Goal: Transaction & Acquisition: Purchase product/service

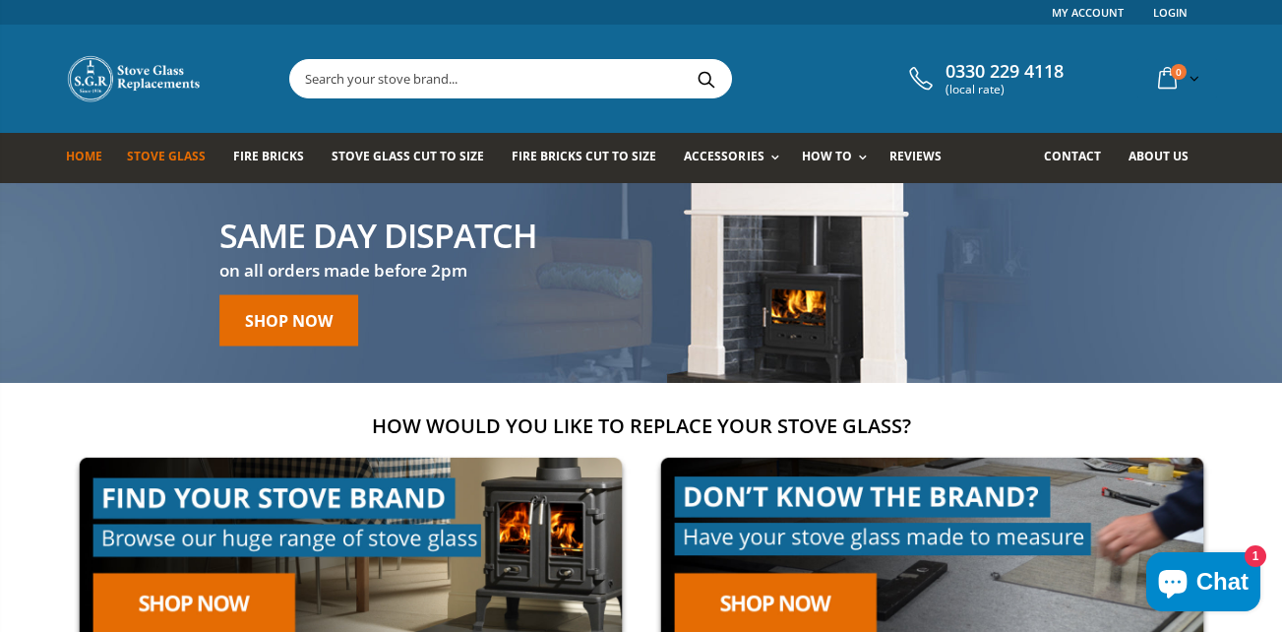
click at [144, 151] on span "Stove Glass" at bounding box center [166, 156] width 79 height 17
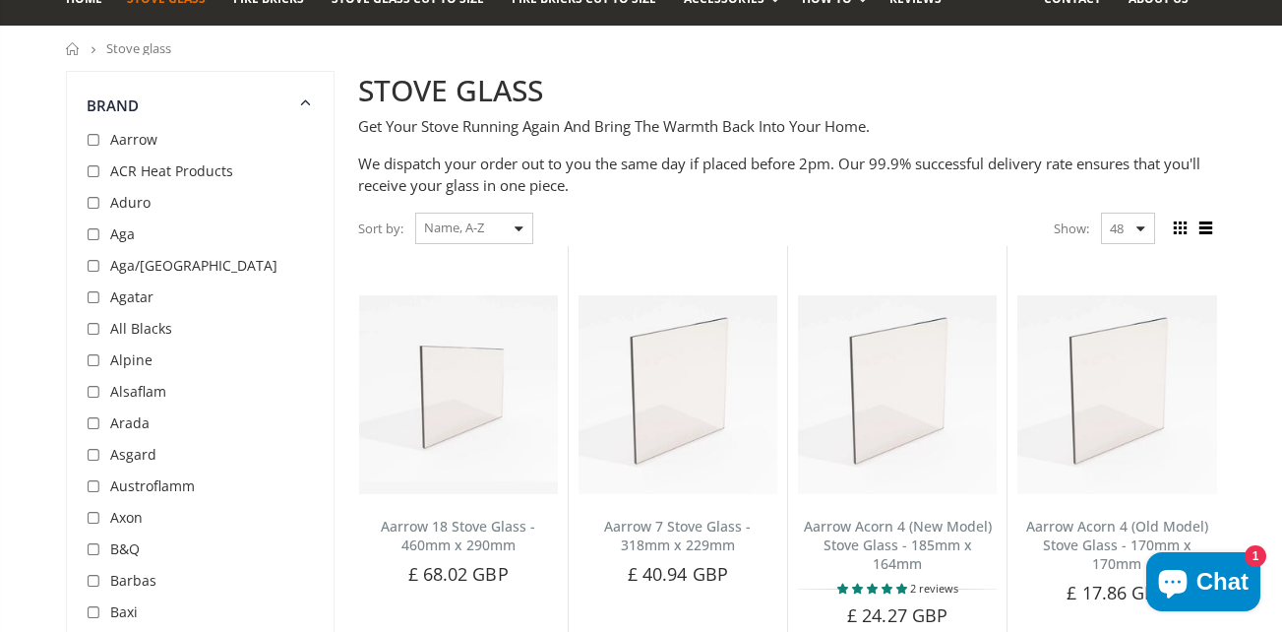
scroll to position [197, 0]
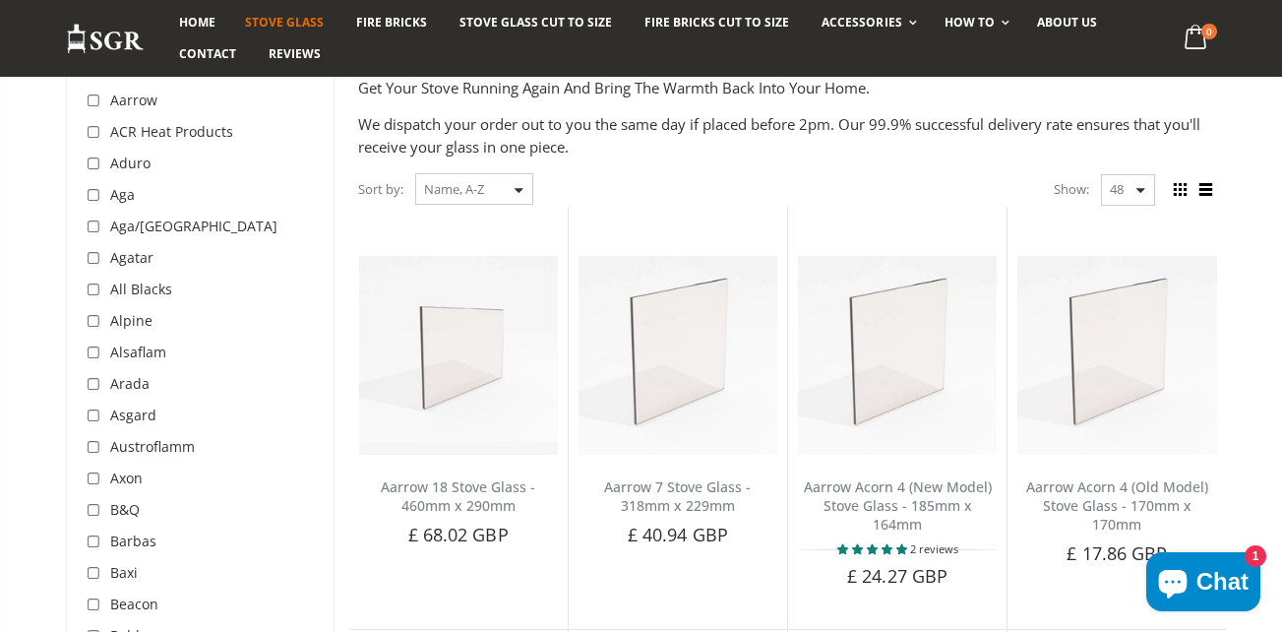
click at [520, 190] on div "Sort by: Featured Best Selling Name, A-Z Name, Z-A Price, low to high Price, hi…" at bounding box center [445, 189] width 175 height 34
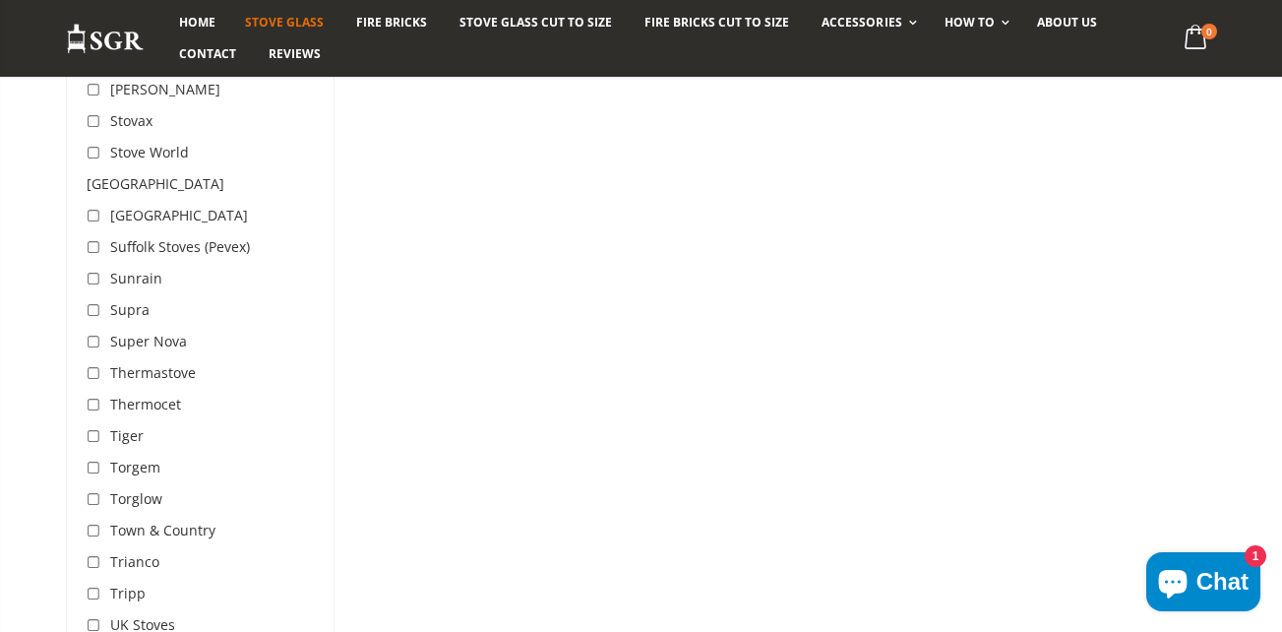
scroll to position [5709, 0]
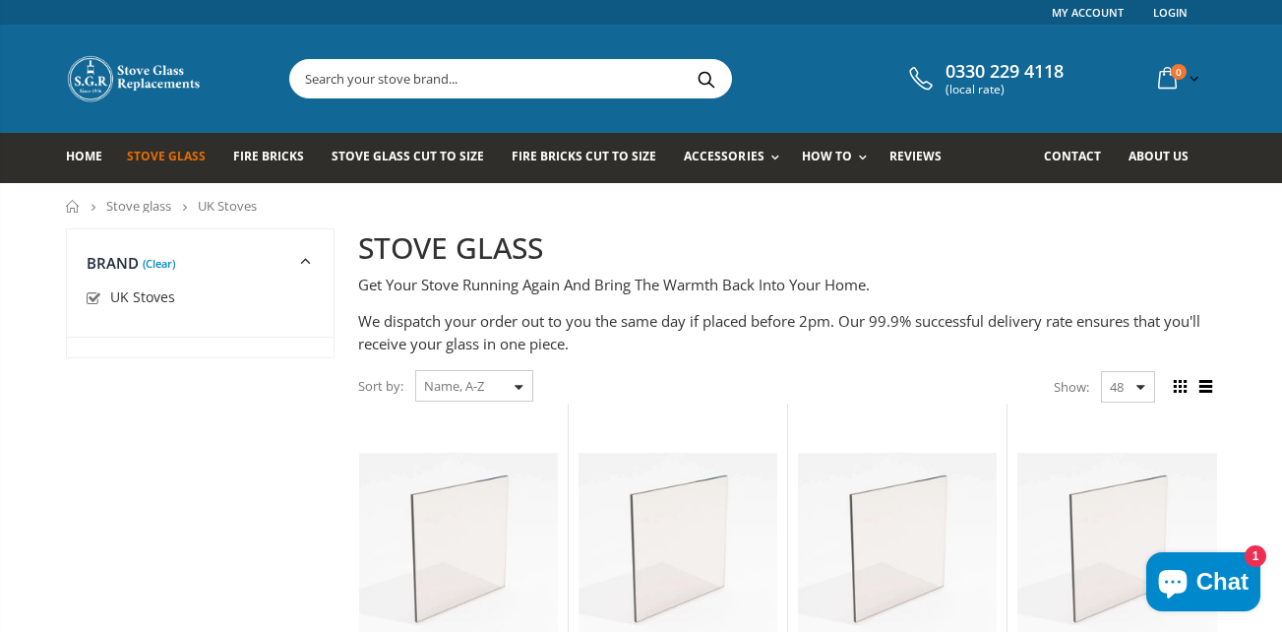
click at [91, 297] on input "checkbox" at bounding box center [97, 299] width 20 height 20
checkbox input "false"
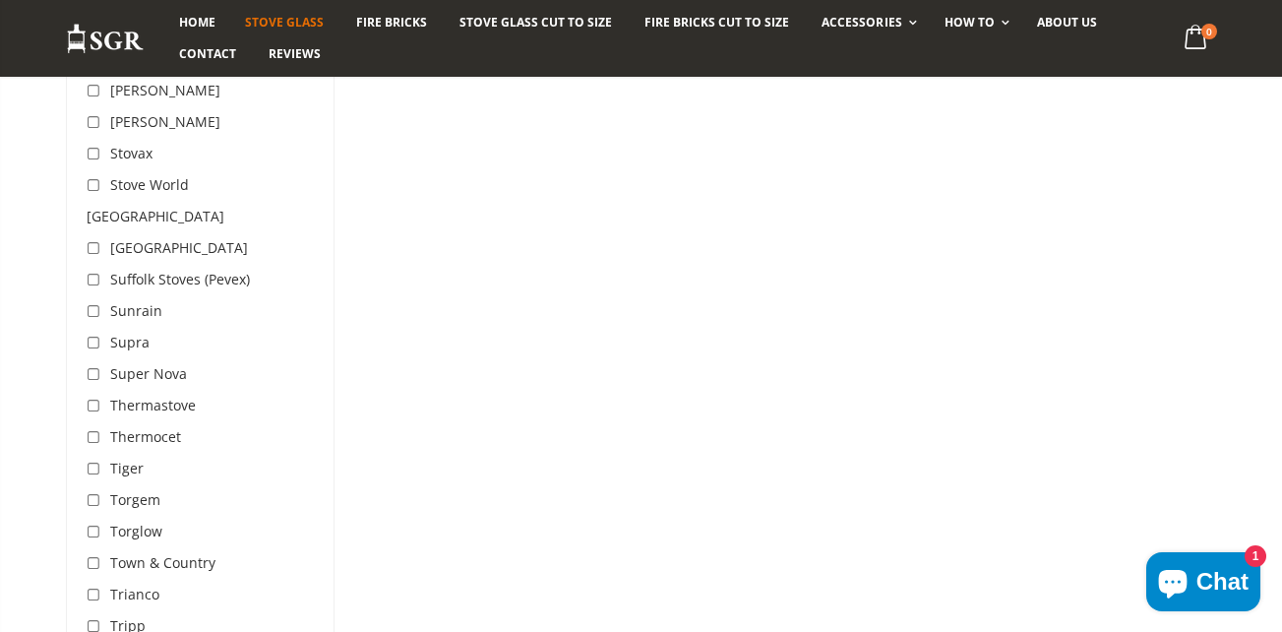
scroll to position [5684, 0]
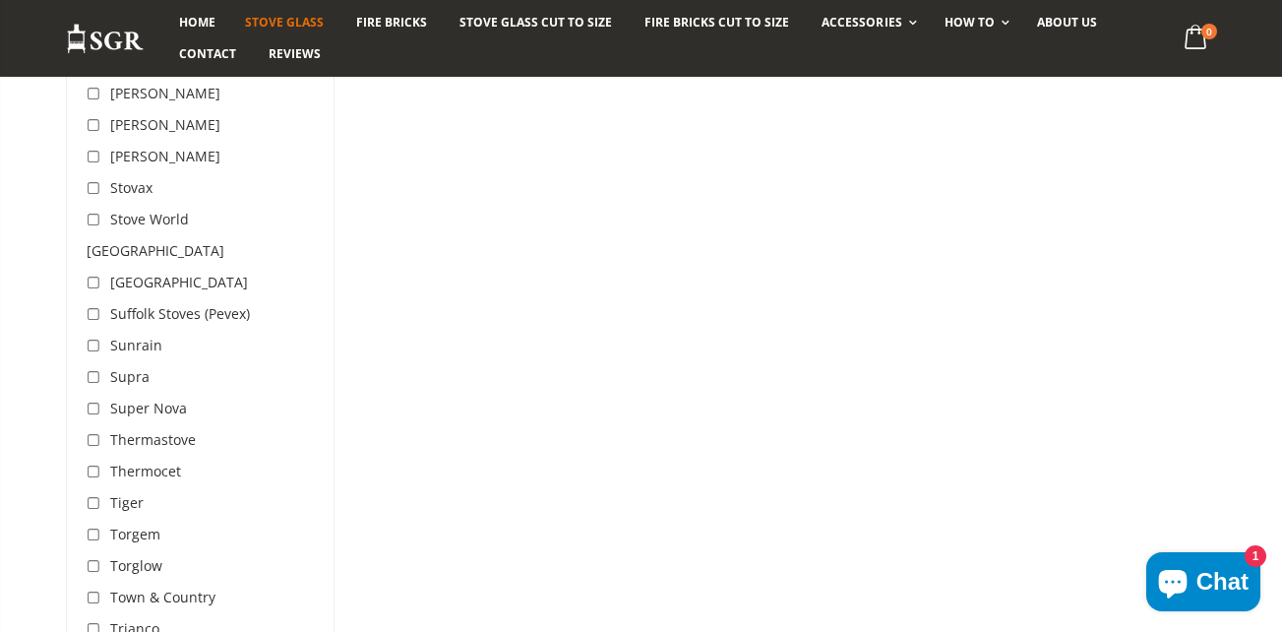
click at [146, 210] on span "Stove World UK" at bounding box center [156, 235] width 138 height 50
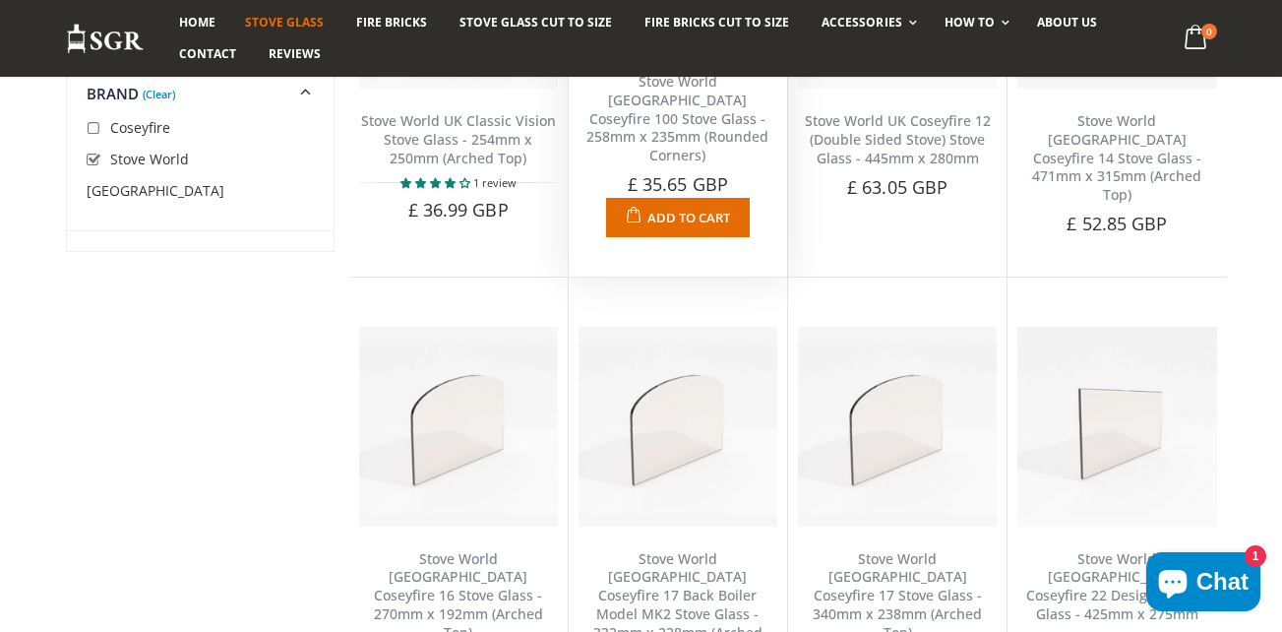
scroll to position [567, 0]
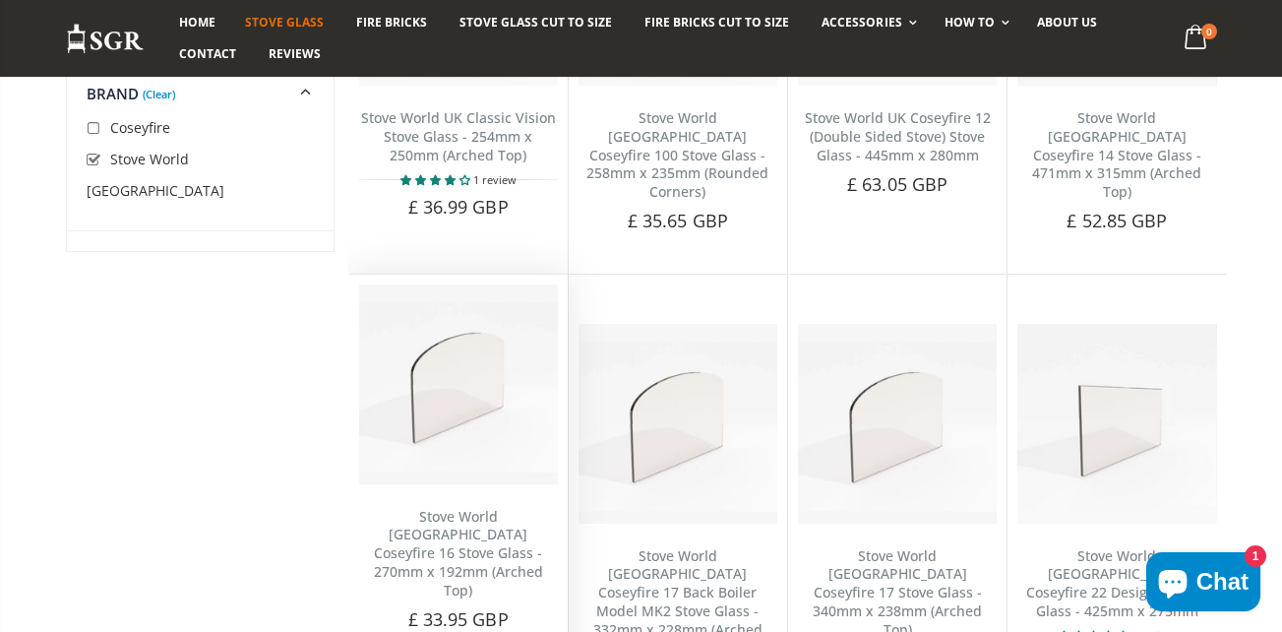
click at [443, 416] on img at bounding box center [458, 383] width 199 height 199
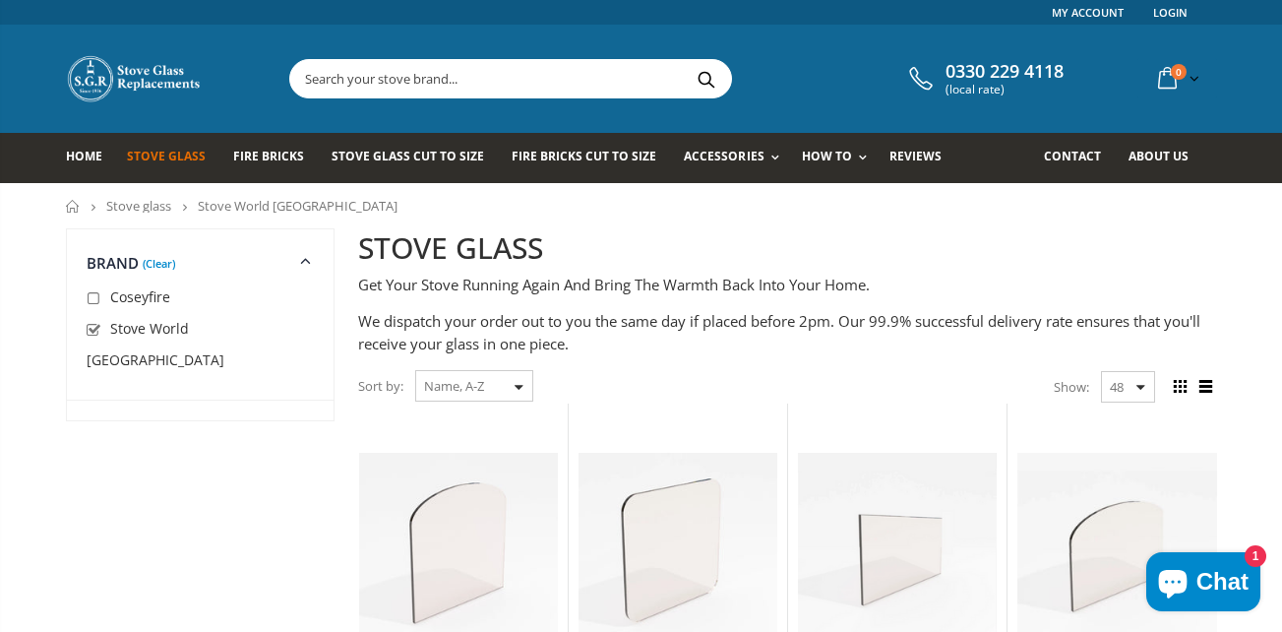
click at [371, 76] on input "text" at bounding box center [620, 78] width 661 height 37
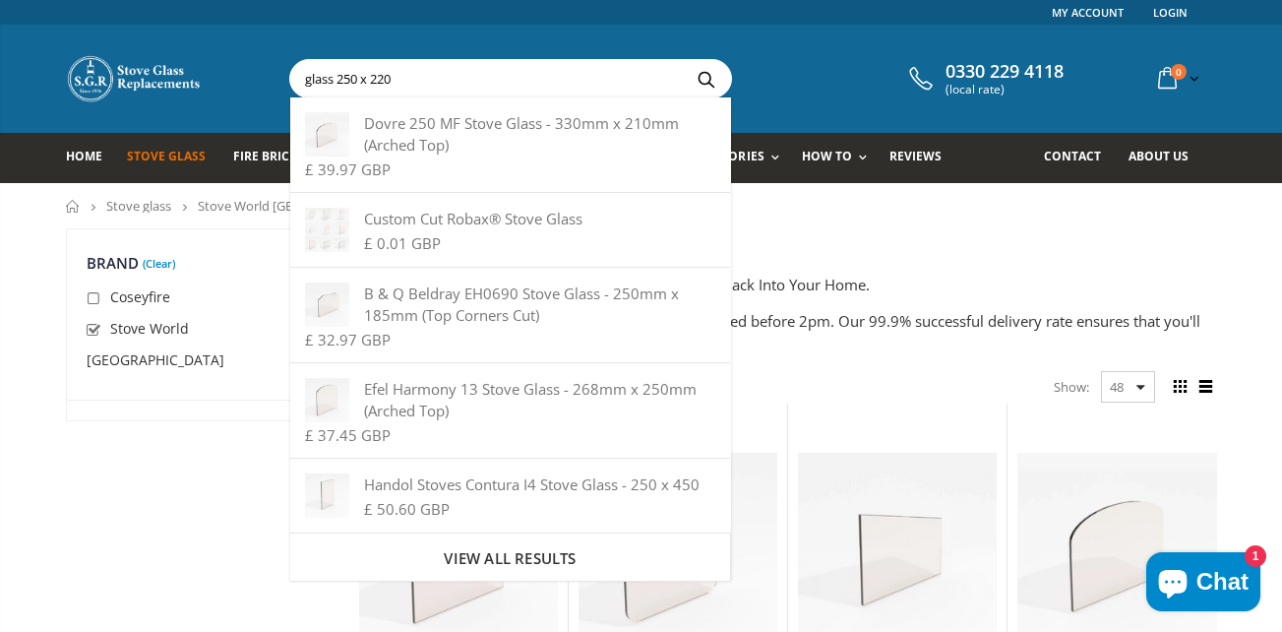
type input "glass 250 x 220"
click at [685, 60] on button "Search" at bounding box center [707, 78] width 44 height 37
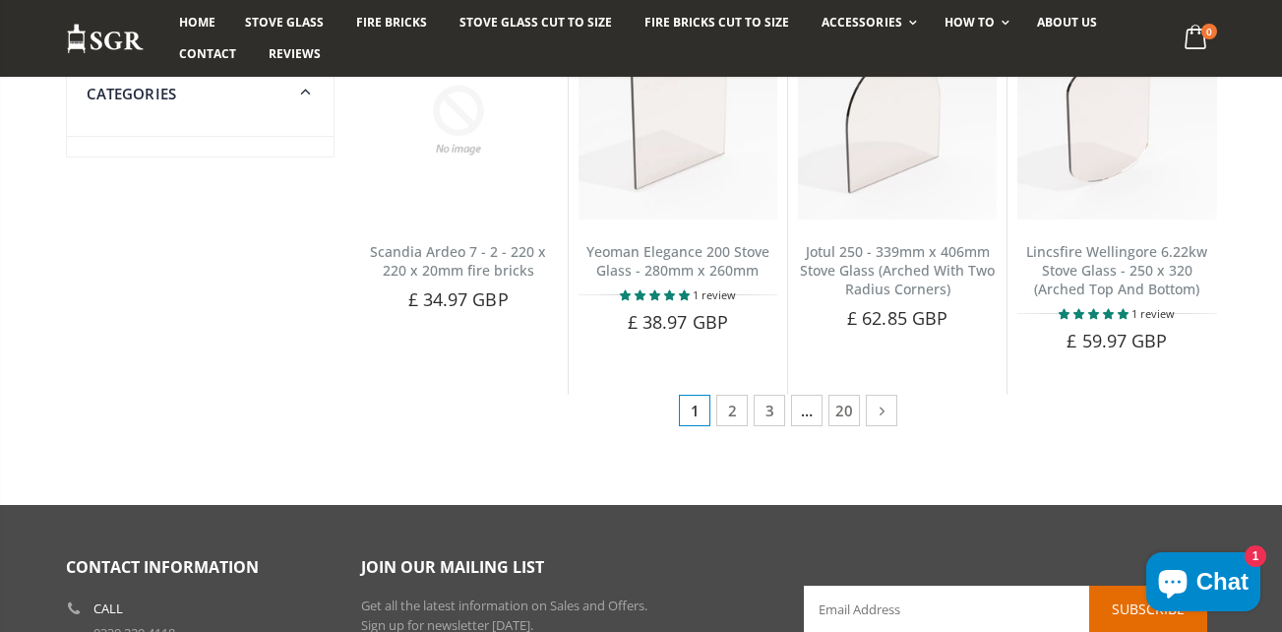
scroll to position [1181, 0]
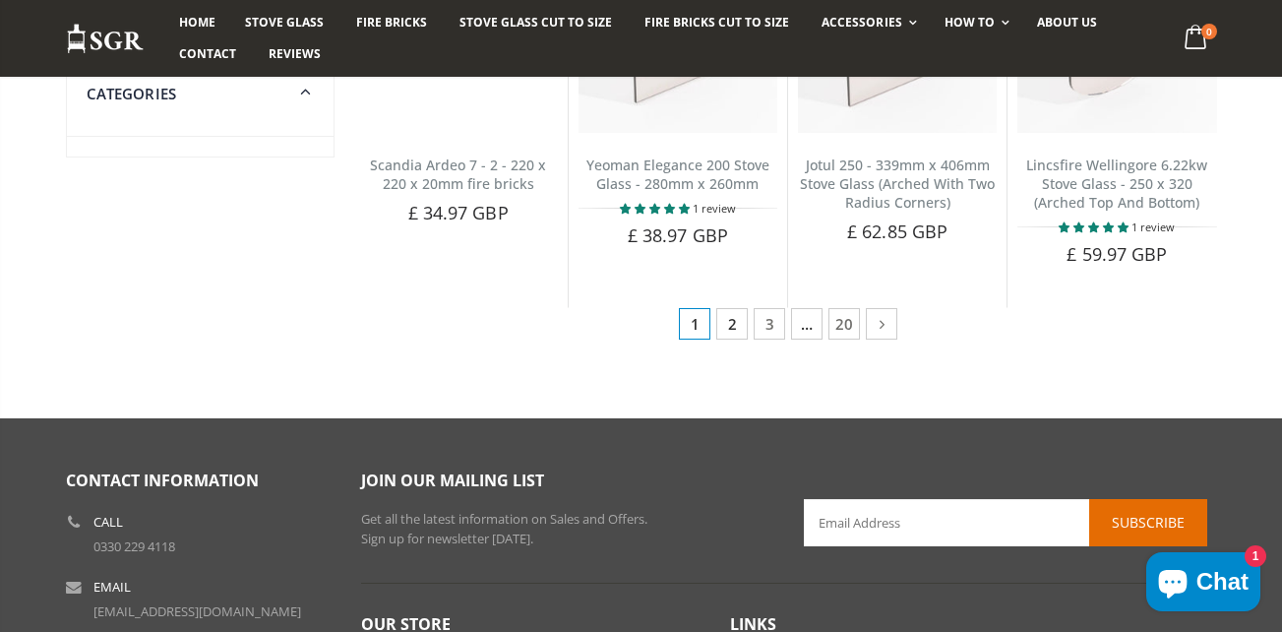
click at [732, 325] on link "2" at bounding box center [732, 323] width 31 height 31
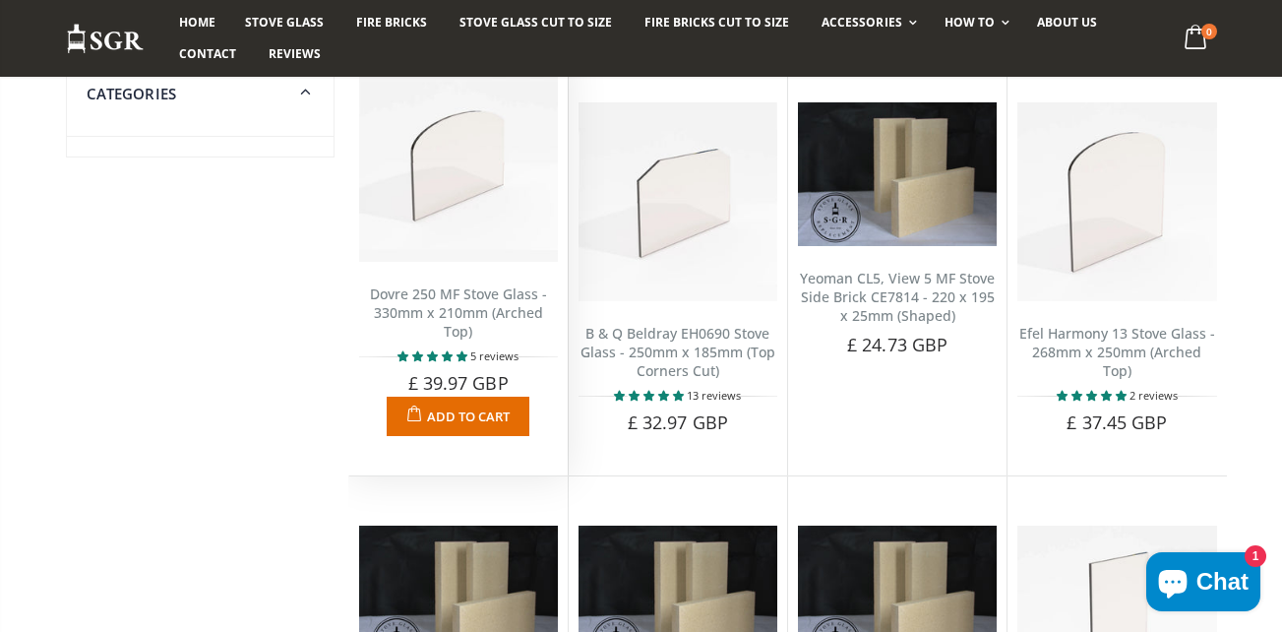
scroll to position [0, 0]
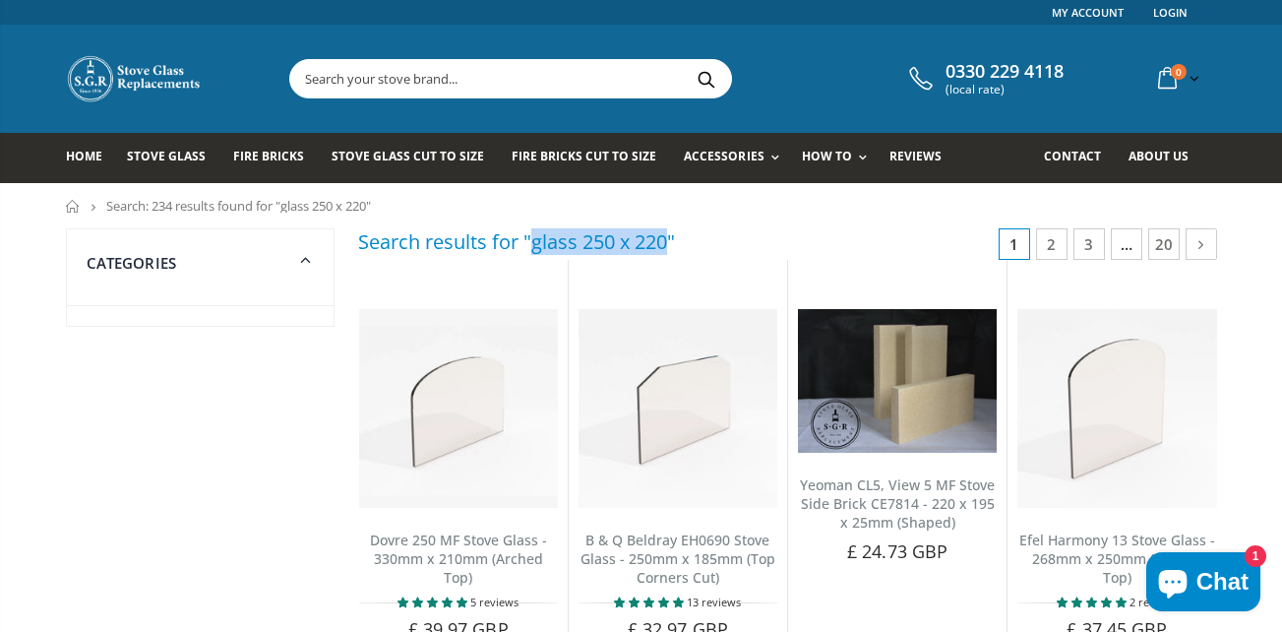
drag, startPoint x: 531, startPoint y: 243, endPoint x: 667, endPoint y: 252, distance: 137.1
click at [667, 252] on h3 "Search results for "glass 250 x 220"" at bounding box center [516, 241] width 317 height 27
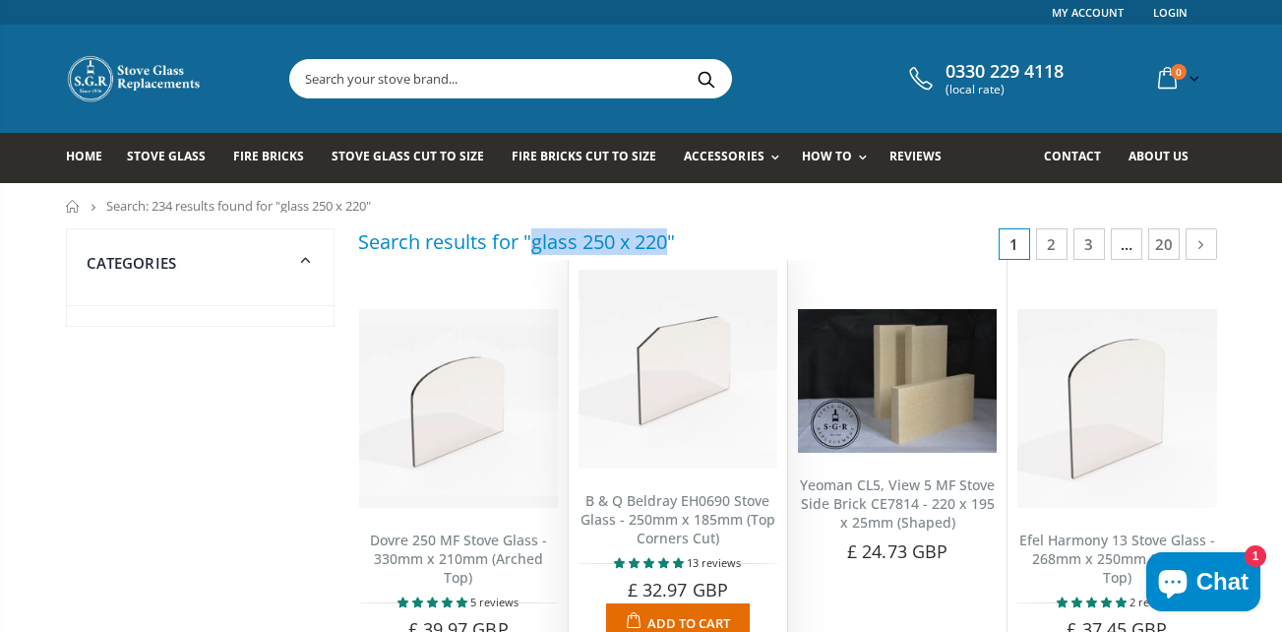
copy h3 "glass 250 x 220"
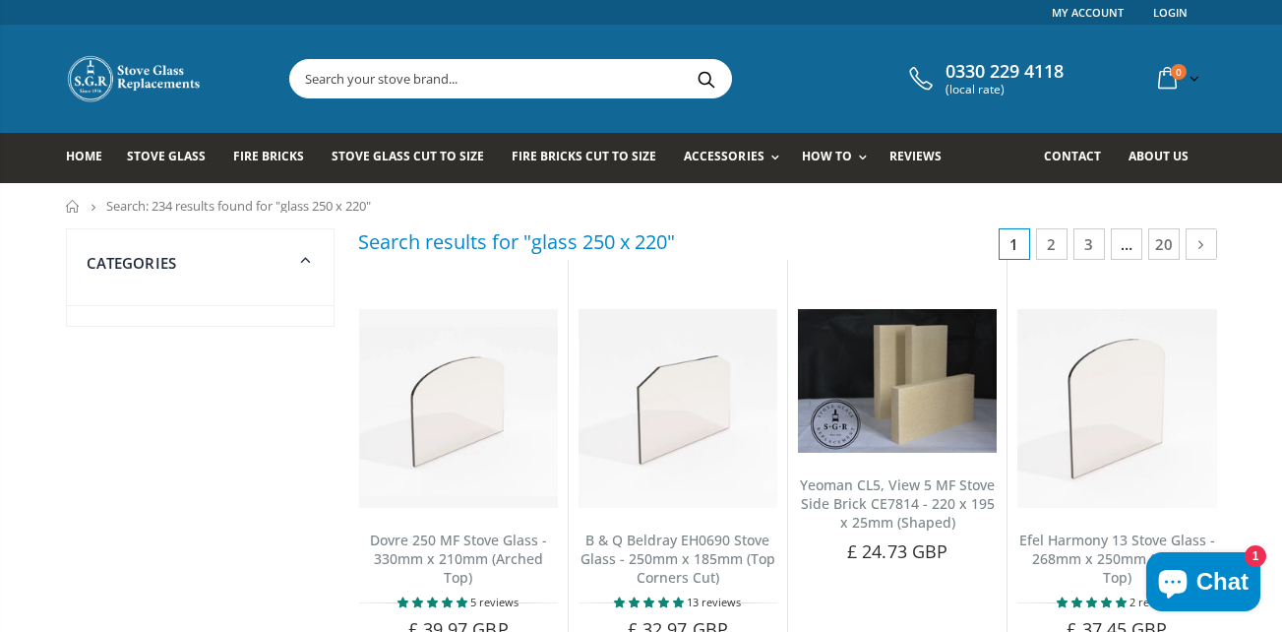
click at [373, 81] on input "text" at bounding box center [620, 78] width 661 height 37
paste input "glass 250 x 220"
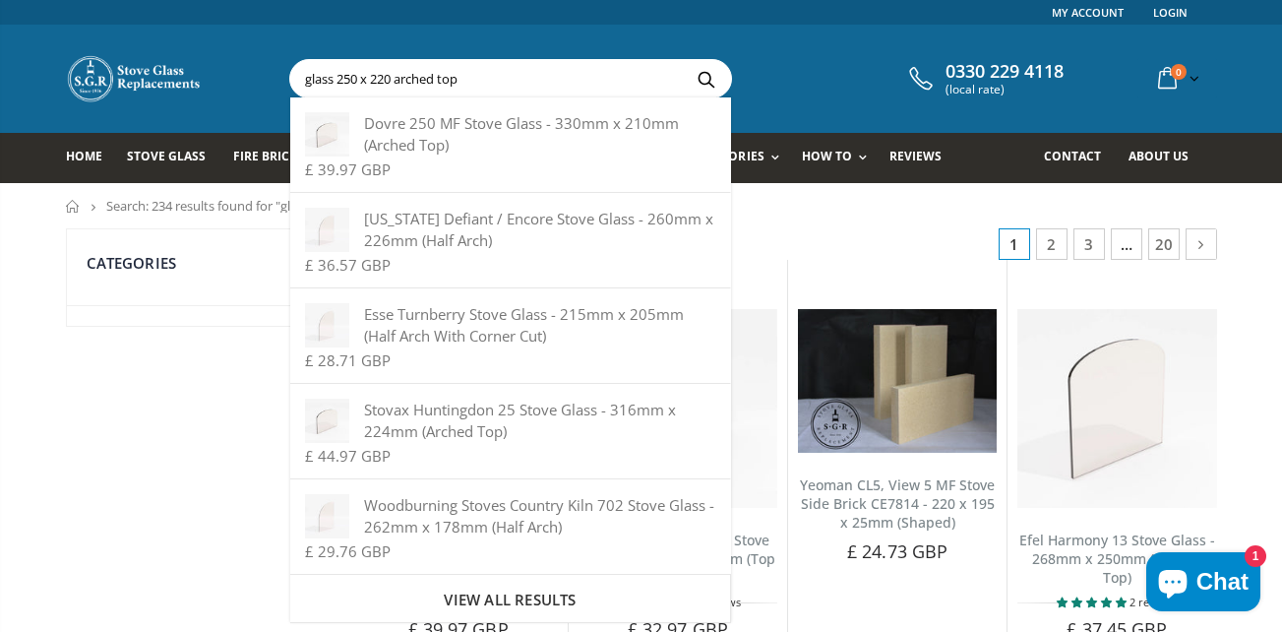
type input "glass 250 x 220 arched top"
click at [685, 60] on button "Search" at bounding box center [707, 78] width 44 height 37
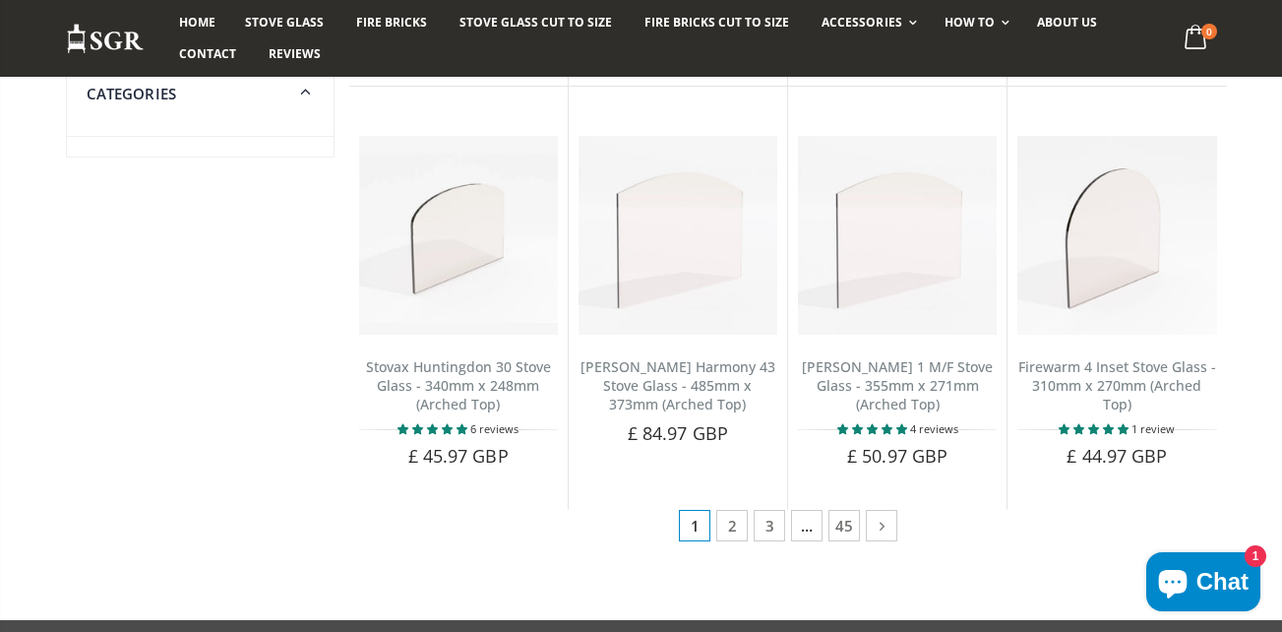
scroll to position [1083, 0]
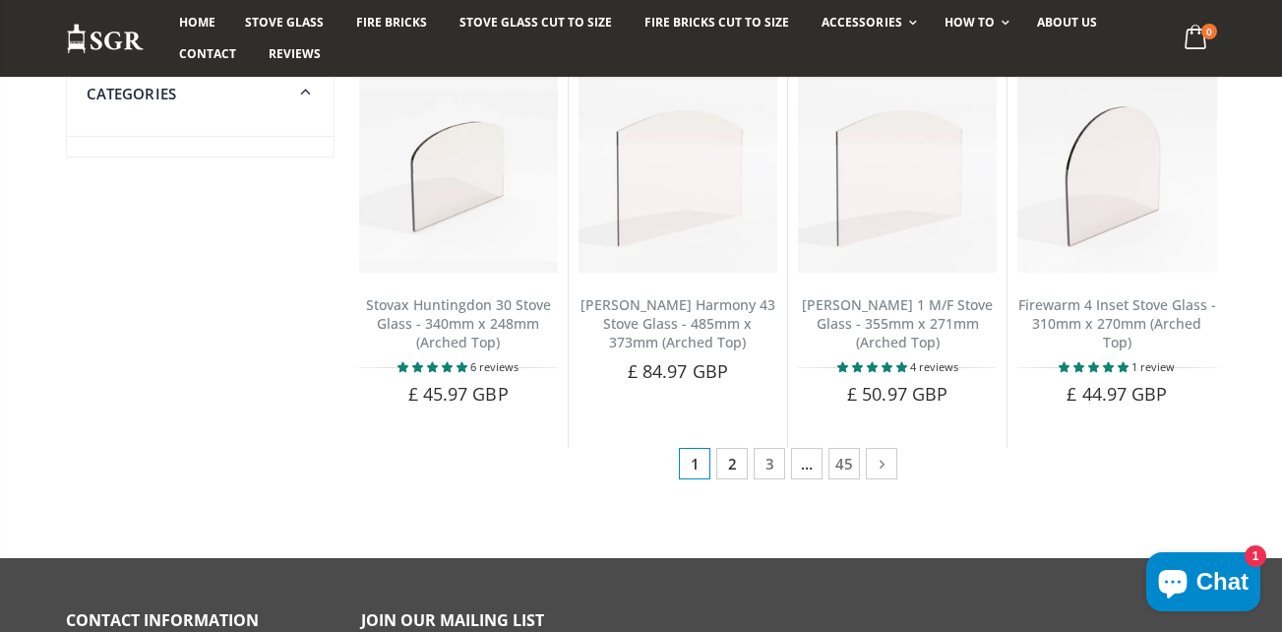
click at [732, 464] on link "2" at bounding box center [732, 463] width 31 height 31
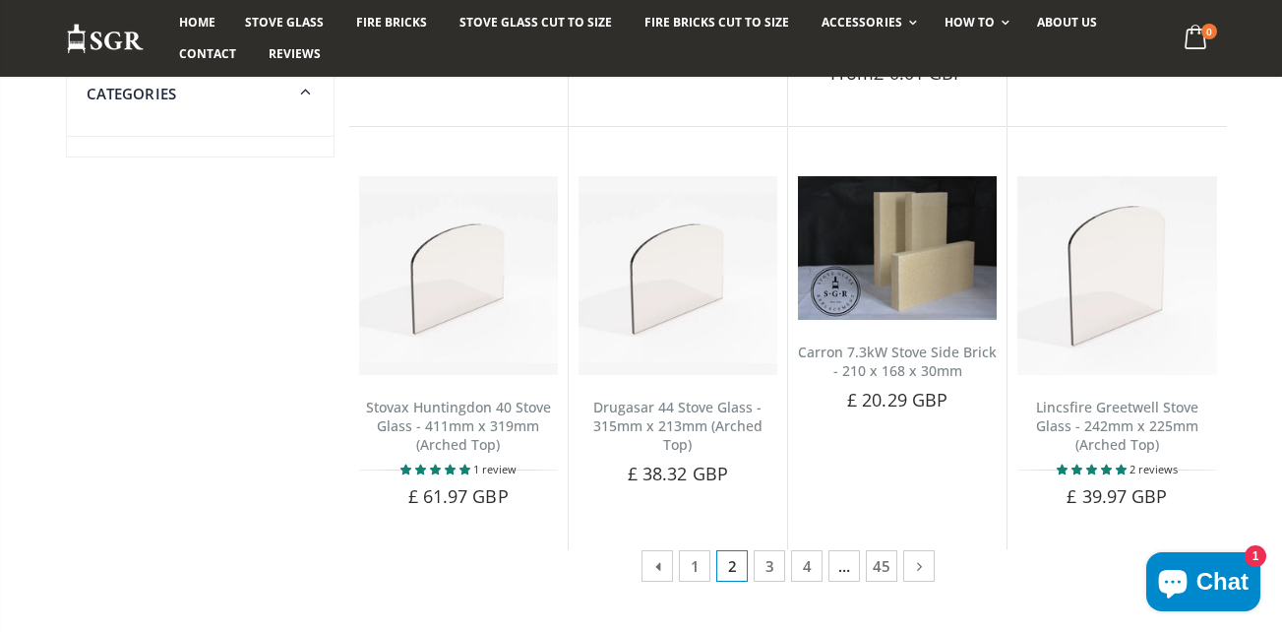
scroll to position [984, 0]
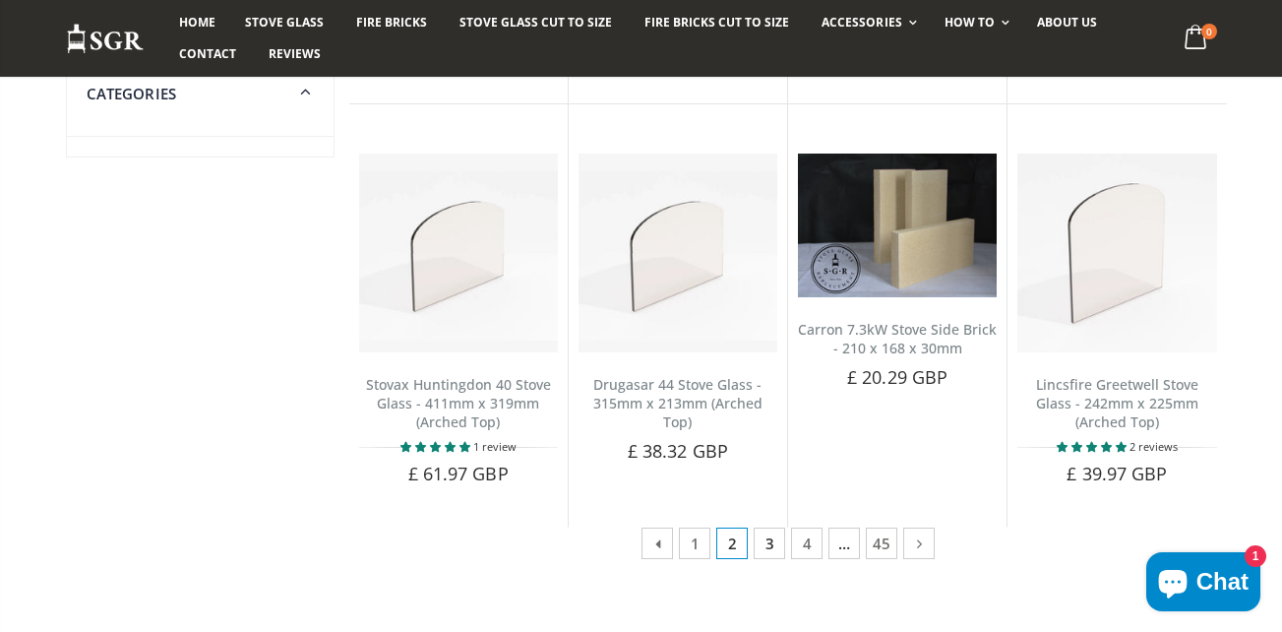
click at [771, 535] on link "3" at bounding box center [769, 543] width 31 height 31
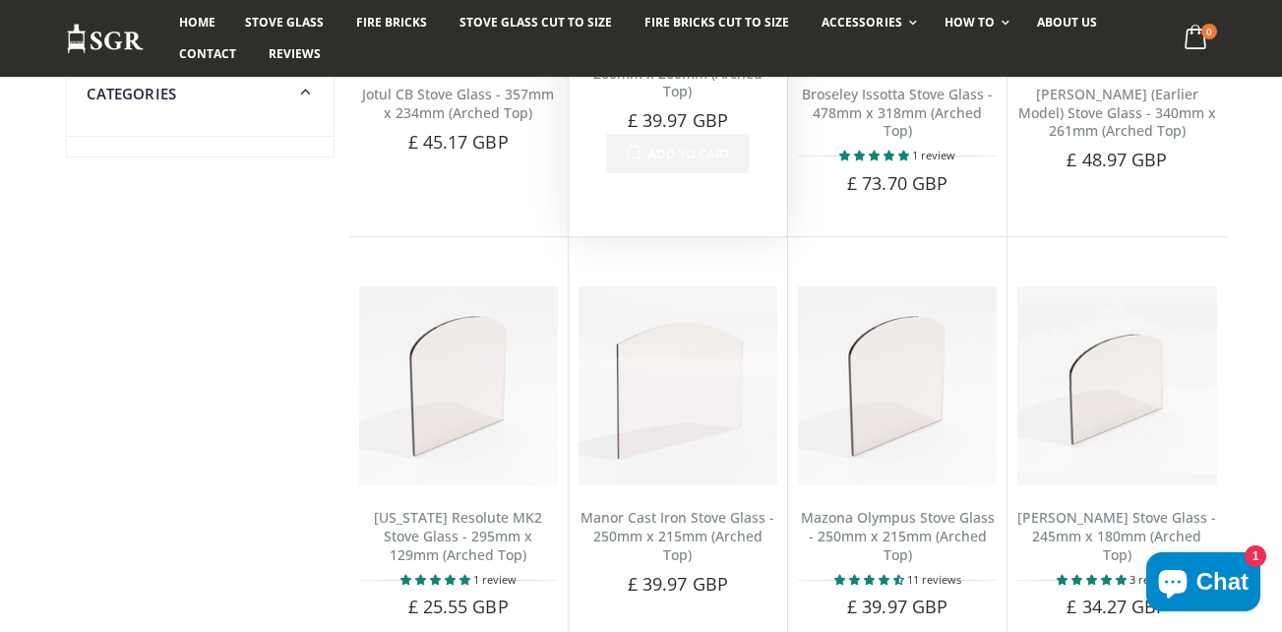
scroll to position [984, 0]
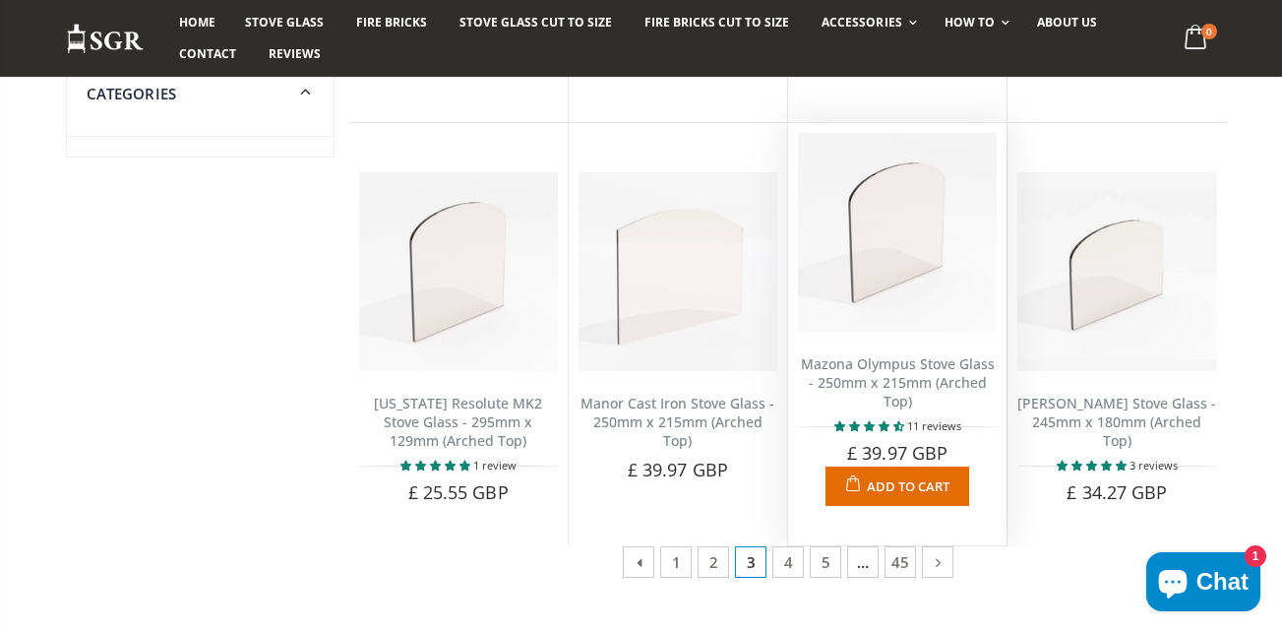
click at [875, 260] on img at bounding box center [897, 232] width 199 height 199
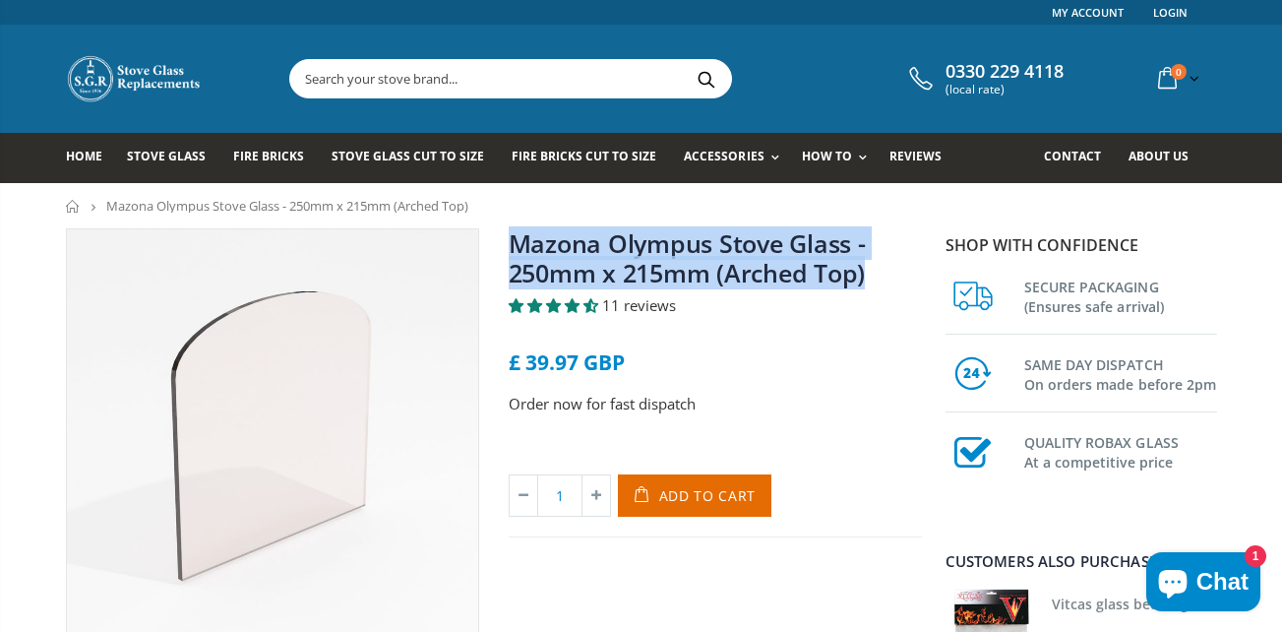
drag, startPoint x: 507, startPoint y: 236, endPoint x: 890, endPoint y: 273, distance: 384.6
click at [890, 273] on div "Mazona Olympus Stove Glass - 250mm x 215mm (Arched Top) 11 reviews £ 39.97 GBP …" at bounding box center [715, 434] width 443 height 413
copy link "Mazona Olympus Stove Glass - 250mm x 215mm (Arched Top)"
